Goal: Navigation & Orientation: Find specific page/section

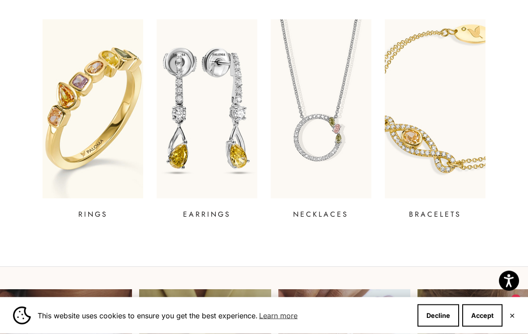
scroll to position [313, 0]
click at [93, 210] on p "RINGS" at bounding box center [93, 214] width 30 height 11
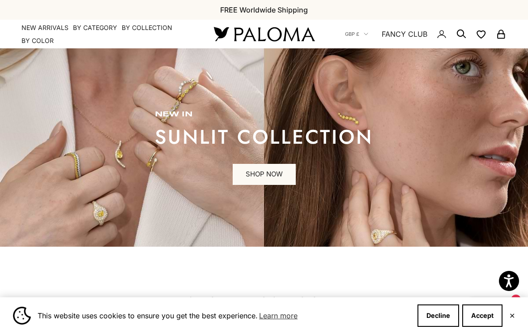
scroll to position [327, 0]
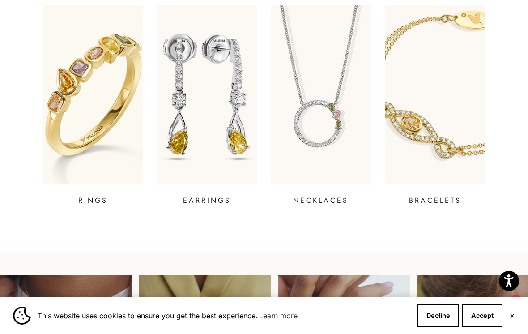
click at [320, 202] on p "NECKLACES" at bounding box center [321, 200] width 56 height 11
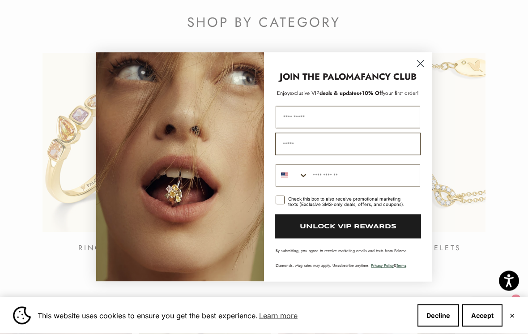
scroll to position [282, 0]
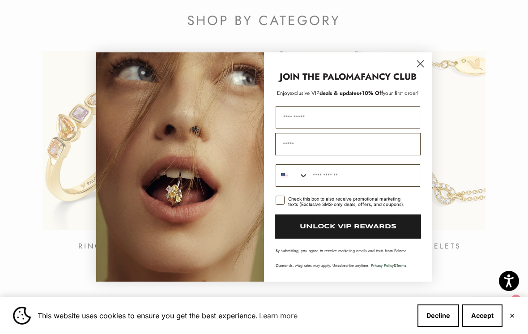
click at [423, 67] on icon "Close dialog" at bounding box center [421, 64] width 6 height 6
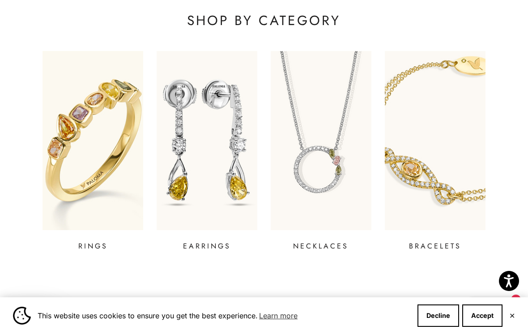
click at [93, 234] on link "RINGS" at bounding box center [93, 151] width 101 height 201
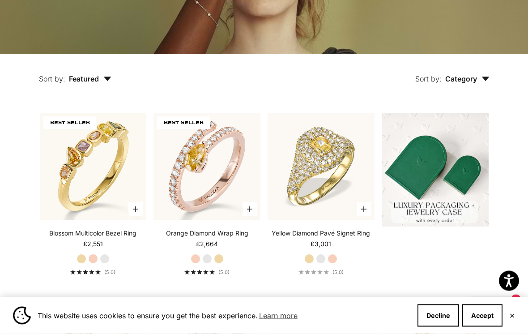
scroll to position [161, 0]
click at [480, 327] on button "Accept" at bounding box center [482, 315] width 40 height 22
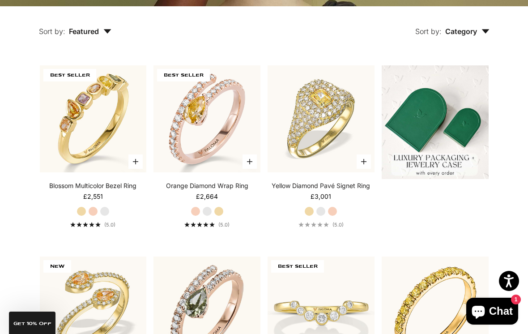
scroll to position [0, 0]
